Goal: Task Accomplishment & Management: Use online tool/utility

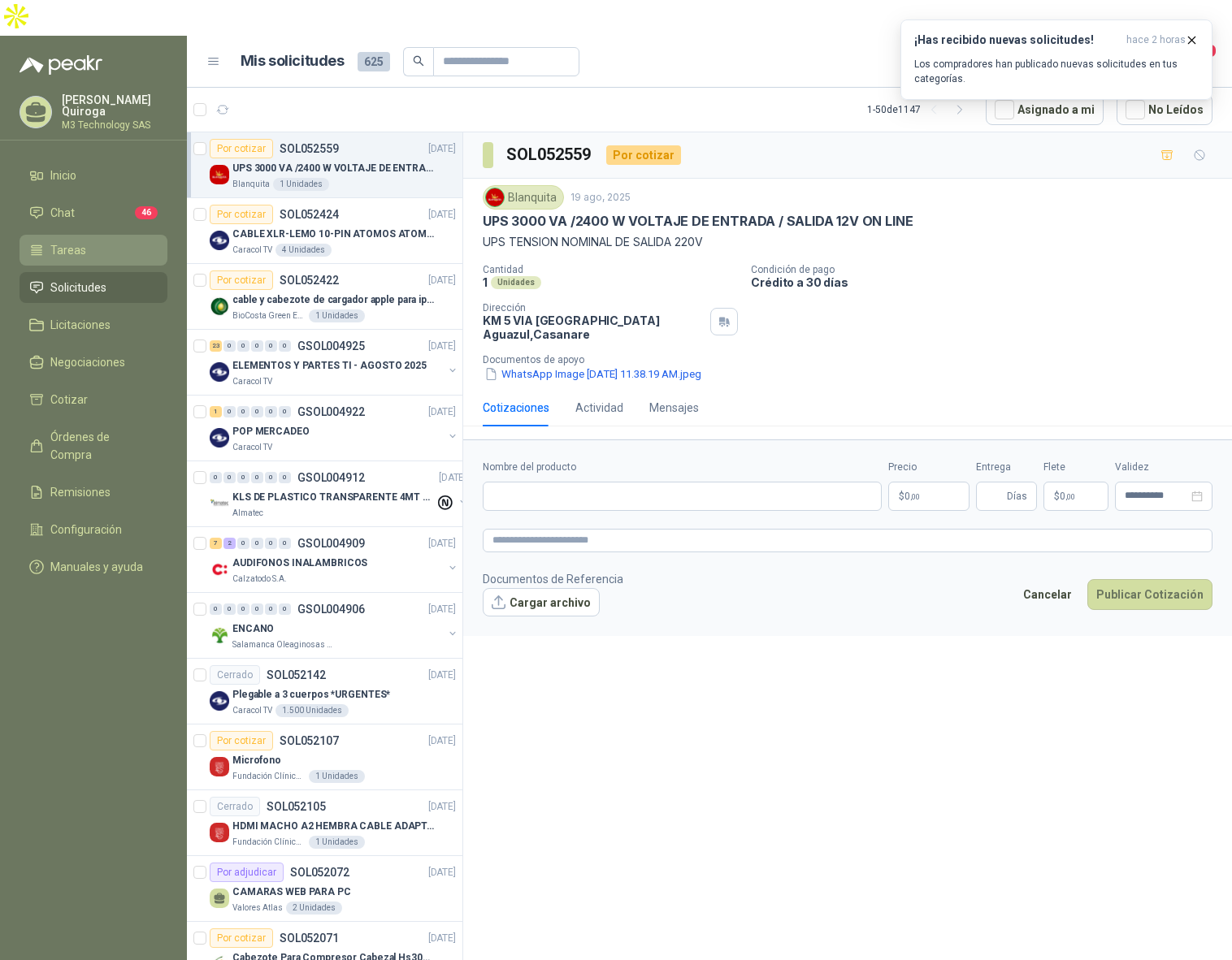
click at [82, 234] on link "Tareas" at bounding box center [93, 249] width 148 height 31
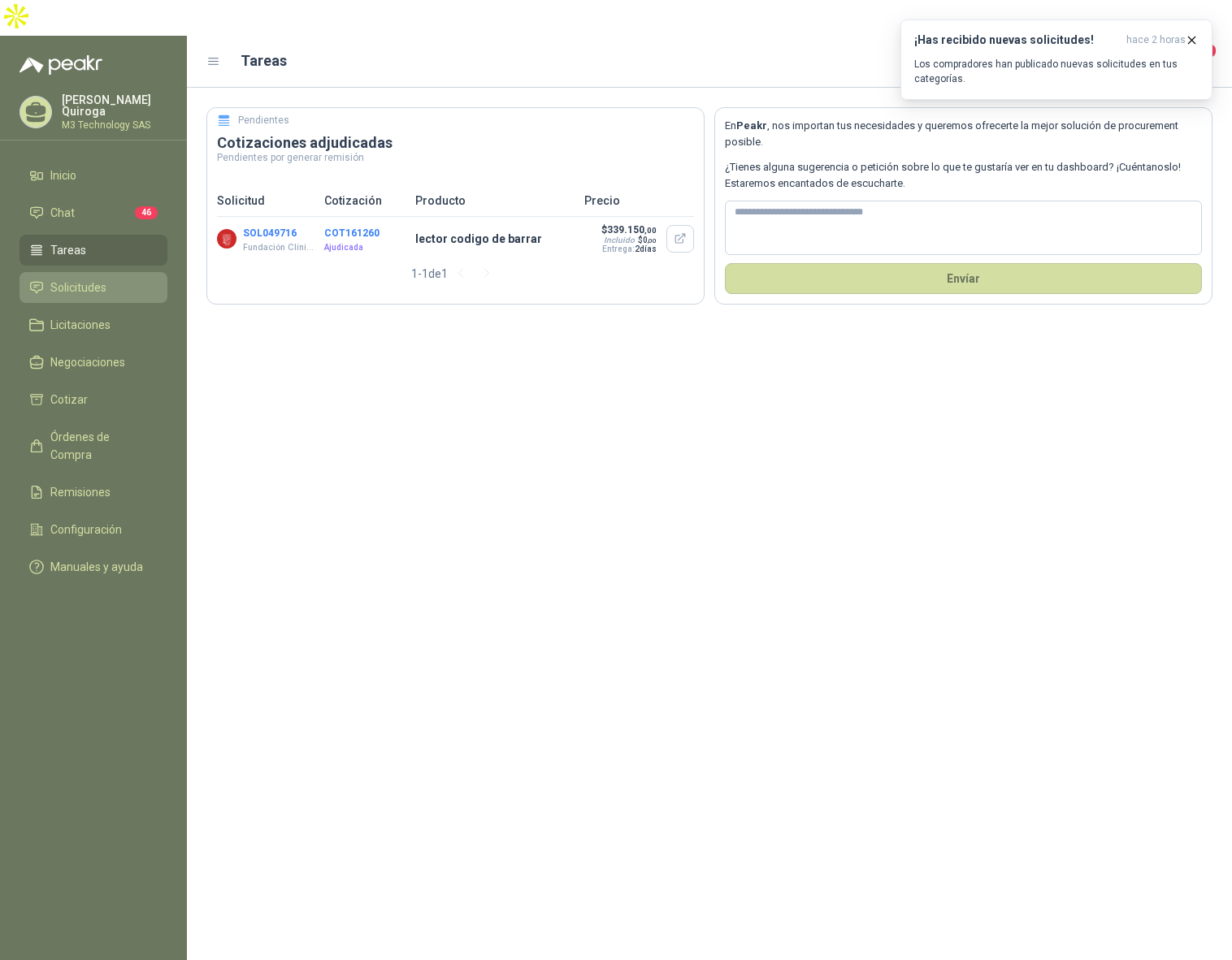
click at [100, 279] on span "Solicitudes" at bounding box center [78, 287] width 56 height 18
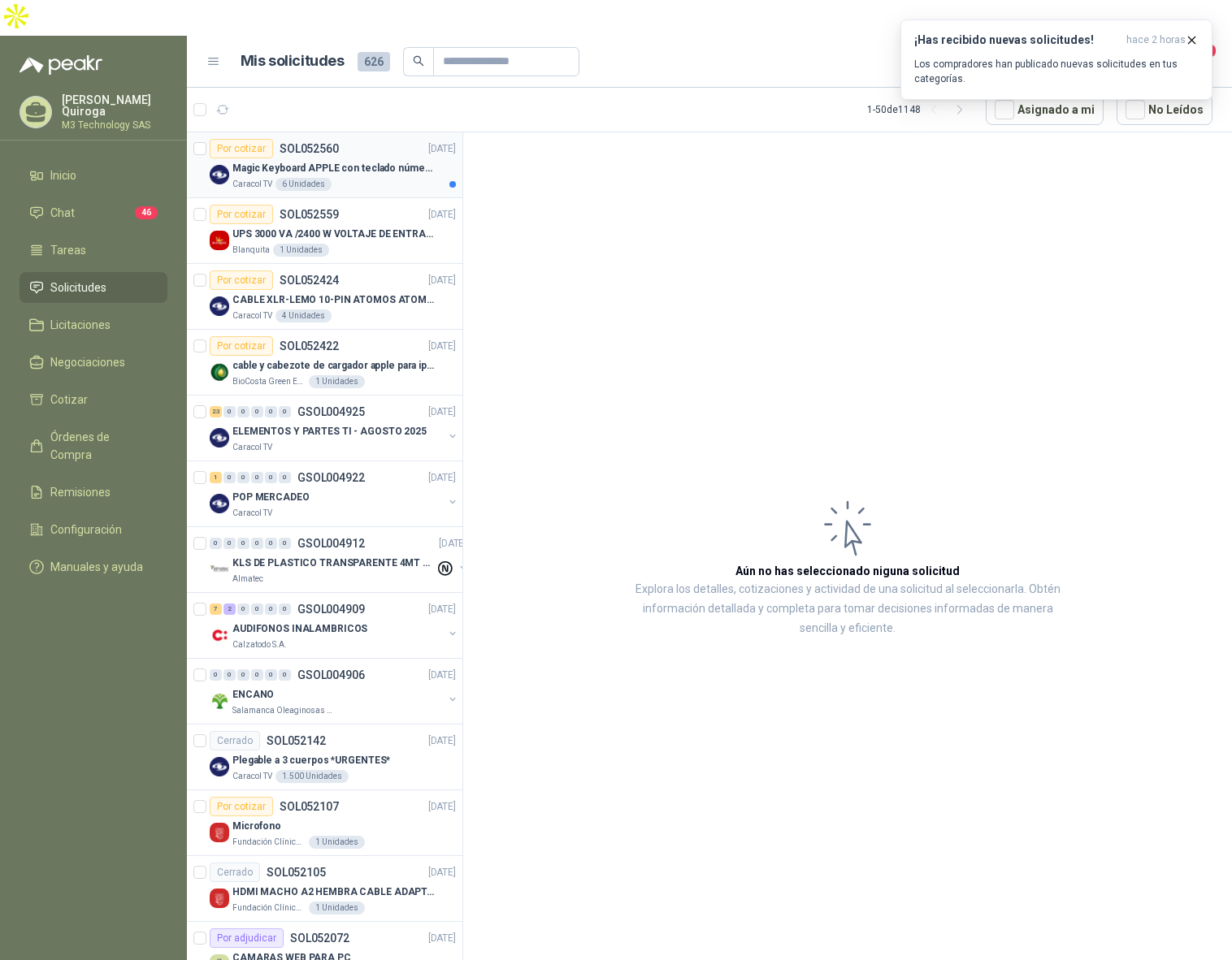
click at [359, 178] on div "Caracol TV 6 Unidades" at bounding box center [344, 184] width 223 height 13
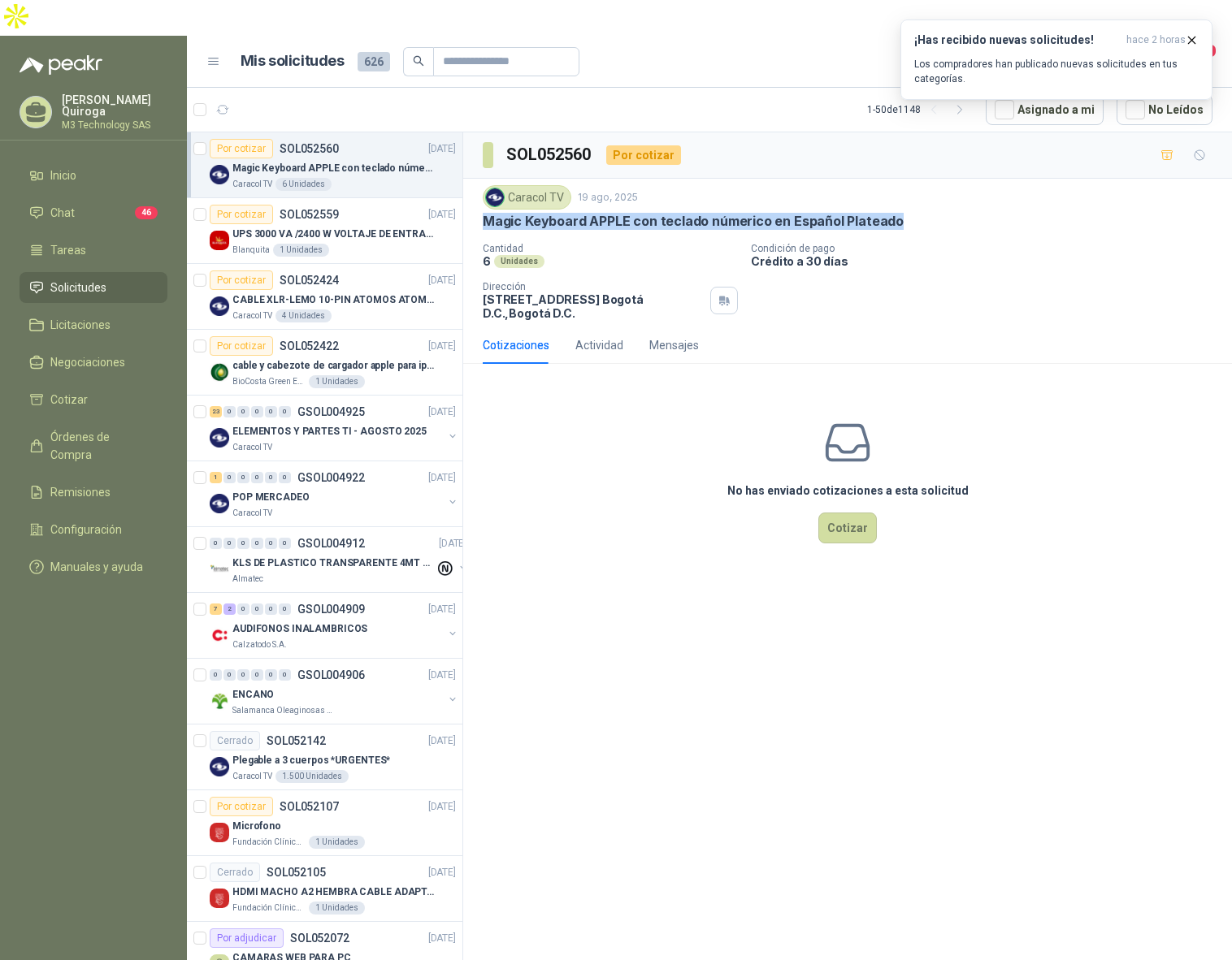
drag, startPoint x: 483, startPoint y: 183, endPoint x: 972, endPoint y: 195, distance: 489.1
click at [972, 195] on div "Caracol TV [DATE] Magic Keyboard APPLE con teclado númerico en Español Plateado…" at bounding box center [848, 252] width 730 height 135
copy p "Magic Keyboard APPLE con teclado númerico en Español Plateado"
click at [984, 620] on div "SOL052560 Por cotizar Caracol TV [DATE] Magic Keyboard APPLE con teclado númeri…" at bounding box center [848, 567] width 769 height 870
